Goal: Task Accomplishment & Management: Manage account settings

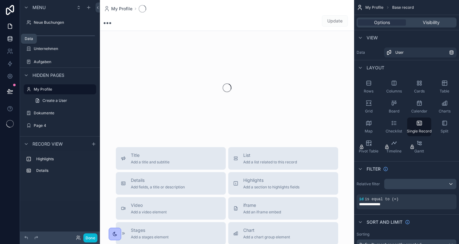
click at [12, 41] on icon at bounding box center [10, 39] width 6 height 6
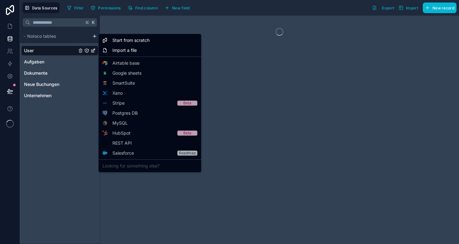
click at [95, 35] on html "Data Sources Filter Permissions Find column New field Export Import New record …" at bounding box center [229, 122] width 459 height 244
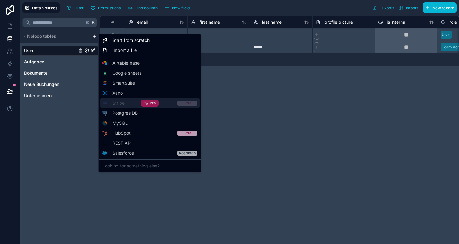
click at [147, 105] on icon at bounding box center [146, 103] width 4 height 4
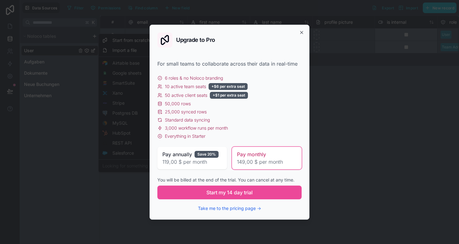
click at [184, 161] on span "119,00 $ per month" at bounding box center [192, 161] width 60 height 7
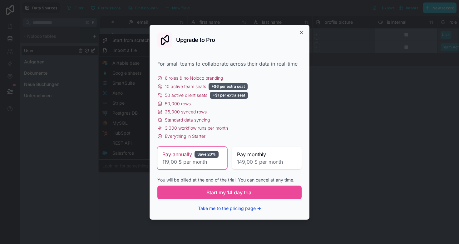
click at [239, 210] on button "Take me to the pricing page →" at bounding box center [229, 208] width 63 height 6
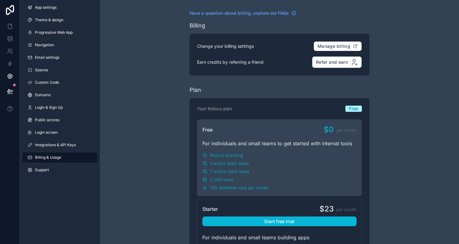
click at [326, 47] on html "App settings Theme & design Progressive Web App Navigation Email settings Space…" at bounding box center [229, 122] width 459 height 244
click at [58, 158] on html "App settings Theme & design Progressive Web App Navigation Email settings Space…" at bounding box center [229, 122] width 459 height 244
click at [60, 145] on html "App settings Theme & design Progressive Web App Navigation Email settings Space…" at bounding box center [229, 122] width 459 height 244
click at [57, 95] on link "Domains" at bounding box center [59, 95] width 75 height 10
